Goal: Information Seeking & Learning: Learn about a topic

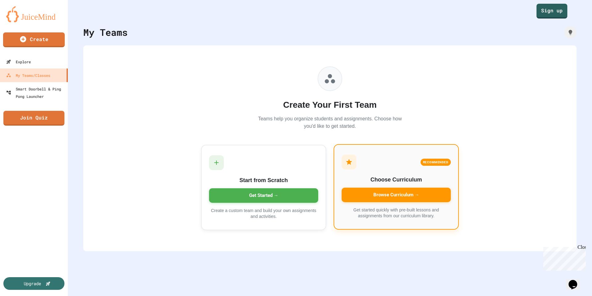
click at [411, 196] on div "Browse Curriculum →" at bounding box center [396, 195] width 109 height 14
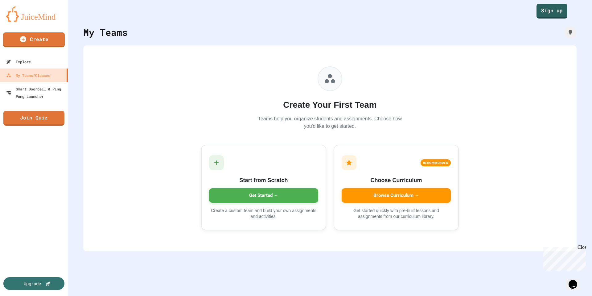
click at [47, 44] on link "Create" at bounding box center [34, 38] width 58 height 15
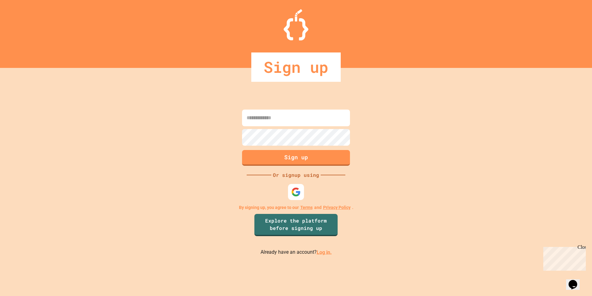
click at [287, 193] on div at bounding box center [296, 192] width 19 height 19
click at [291, 193] on img at bounding box center [296, 192] width 10 height 10
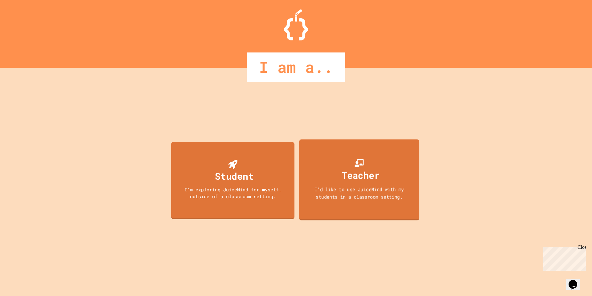
click at [353, 180] on div "Teacher" at bounding box center [361, 174] width 38 height 14
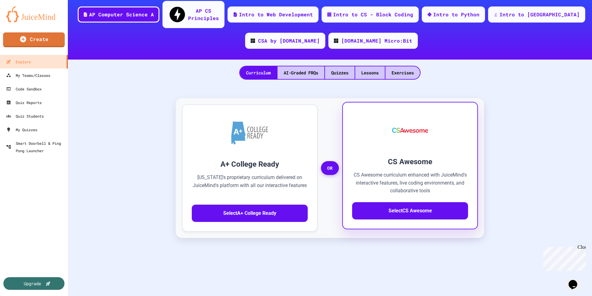
scroll to position [62, 0]
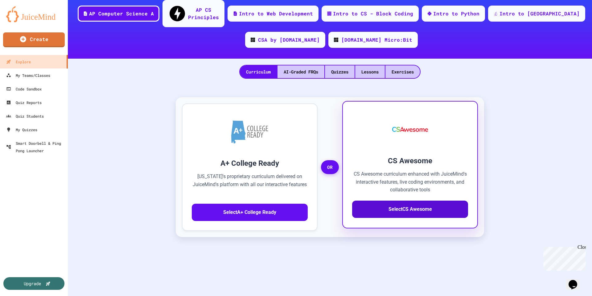
click at [429, 200] on button "Select CS Awesome" at bounding box center [410, 208] width 116 height 17
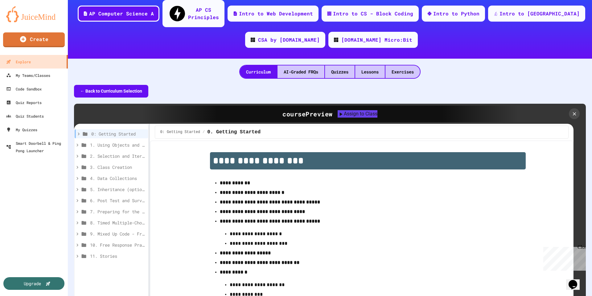
click at [126, 85] on button "← Back to Curriculum Selection" at bounding box center [111, 91] width 74 height 13
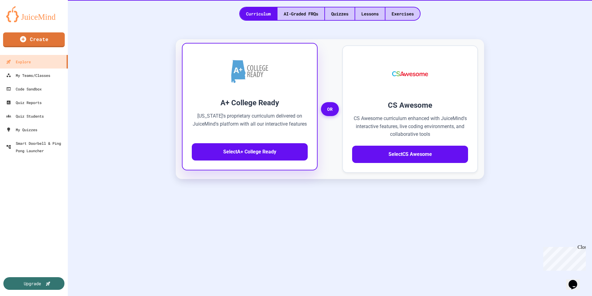
scroll to position [122, 0]
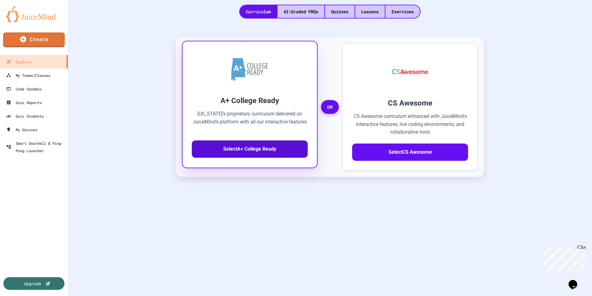
click at [255, 140] on button "Select A+ College Ready" at bounding box center [250, 148] width 116 height 17
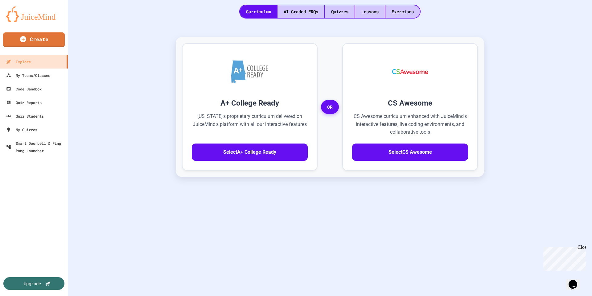
click at [7, 295] on icon "button" at bounding box center [3, 299] width 7 height 7
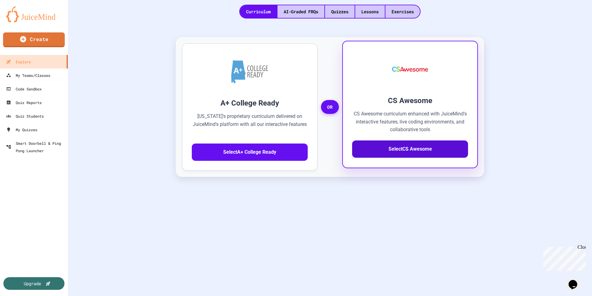
click at [399, 142] on button "Select CS Awesome" at bounding box center [410, 148] width 116 height 17
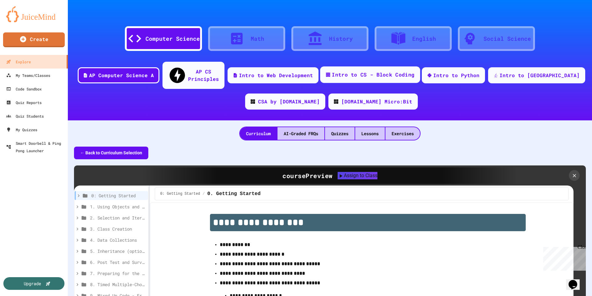
click at [390, 71] on div "Intro to CS - Block Coding" at bounding box center [373, 75] width 83 height 8
